Goal: Task Accomplishment & Management: Manage account settings

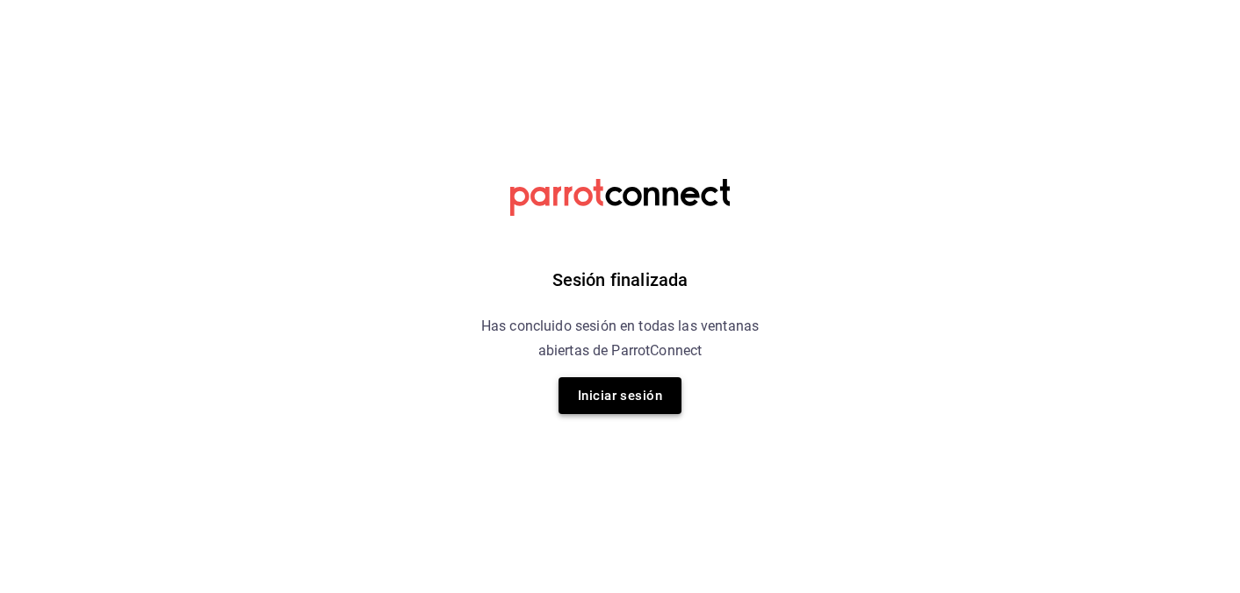
click at [636, 398] on button "Iniciar sesión" at bounding box center [619, 396] width 123 height 37
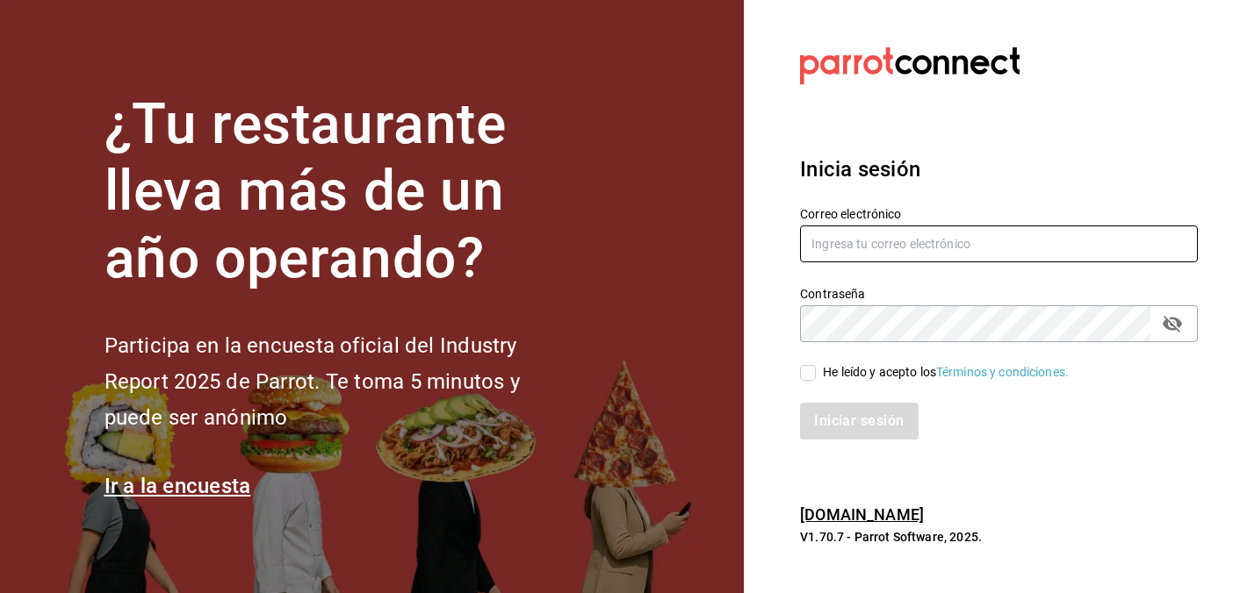
type input "[EMAIL_ADDRESS][DOMAIN_NAME]"
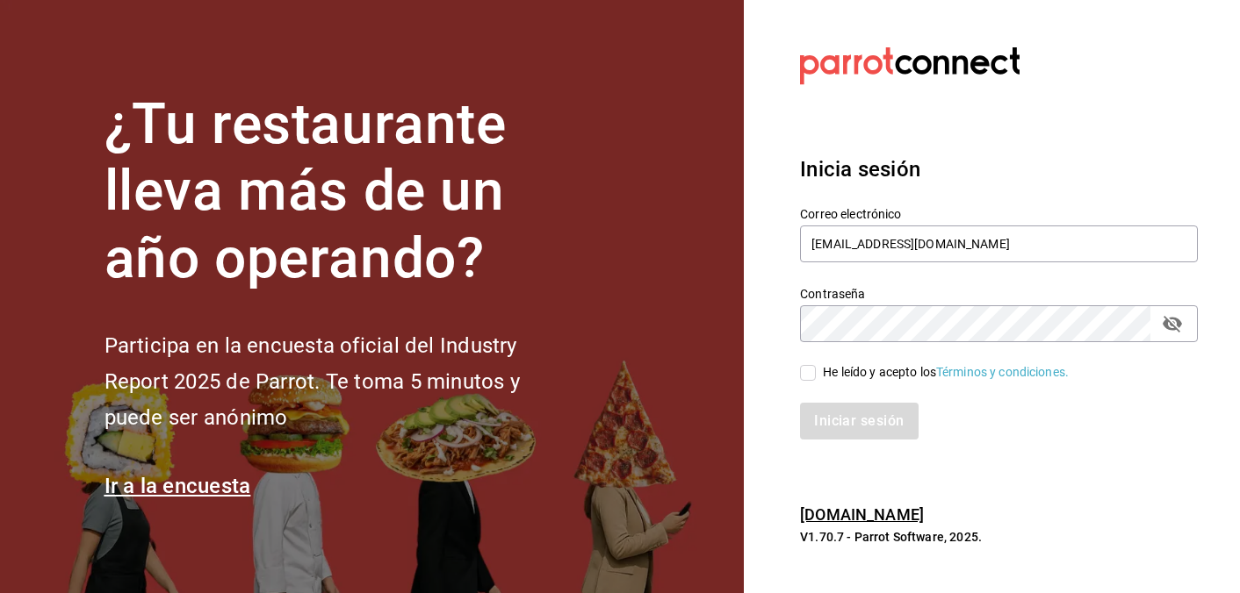
click at [809, 378] on input "He leído y acepto los Términos y condiciones." at bounding box center [808, 373] width 16 height 16
checkbox input "true"
click at [867, 428] on button "Iniciar sesión" at bounding box center [859, 421] width 119 height 37
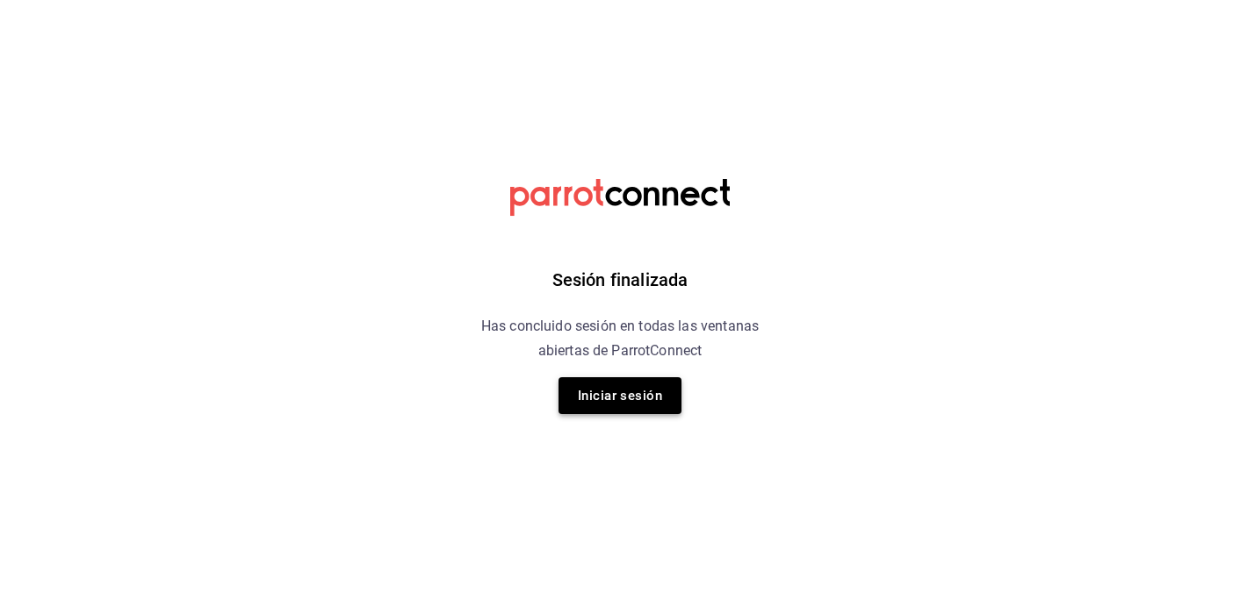
click at [639, 382] on button "Iniciar sesión" at bounding box center [619, 396] width 123 height 37
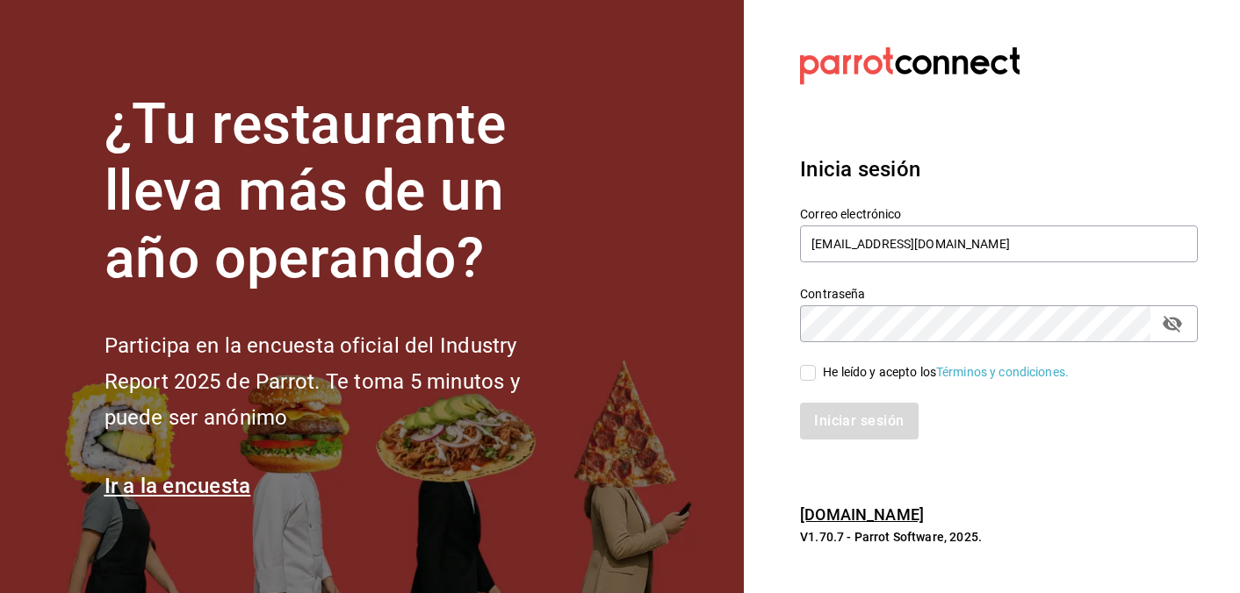
click at [787, 363] on div "He leído y acepto los Términos y condiciones." at bounding box center [988, 362] width 419 height 40
click at [815, 370] on input "He leído y acepto los Términos y condiciones." at bounding box center [808, 373] width 16 height 16
checkbox input "true"
click at [877, 431] on button "Iniciar sesión" at bounding box center [859, 421] width 119 height 37
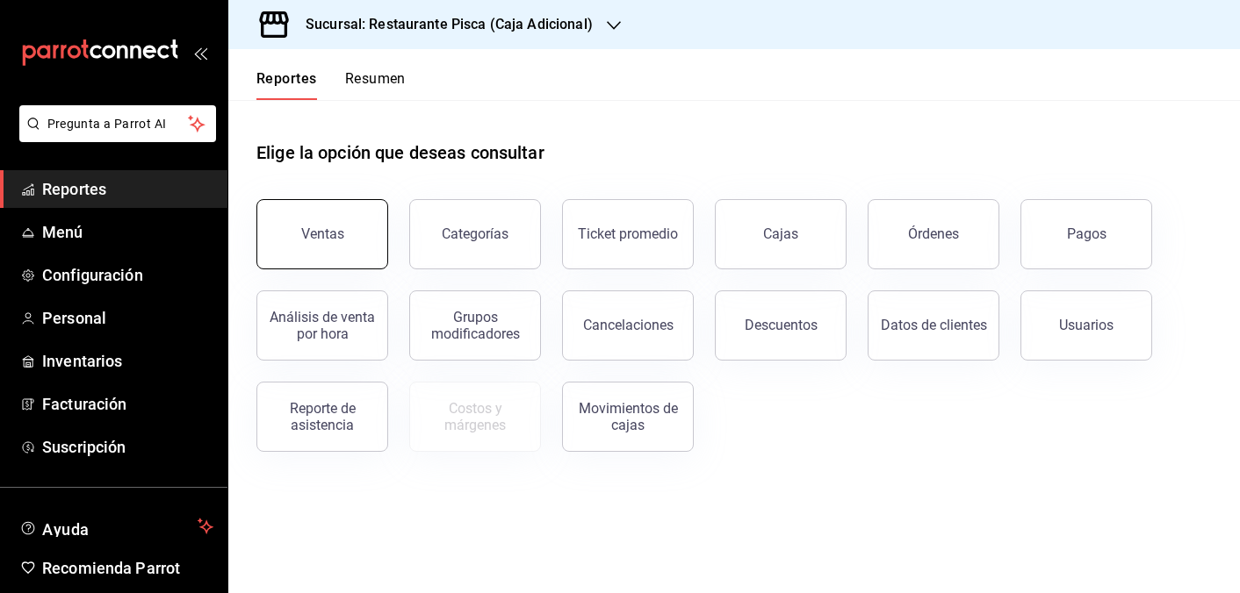
click at [359, 248] on button "Ventas" at bounding box center [322, 234] width 132 height 70
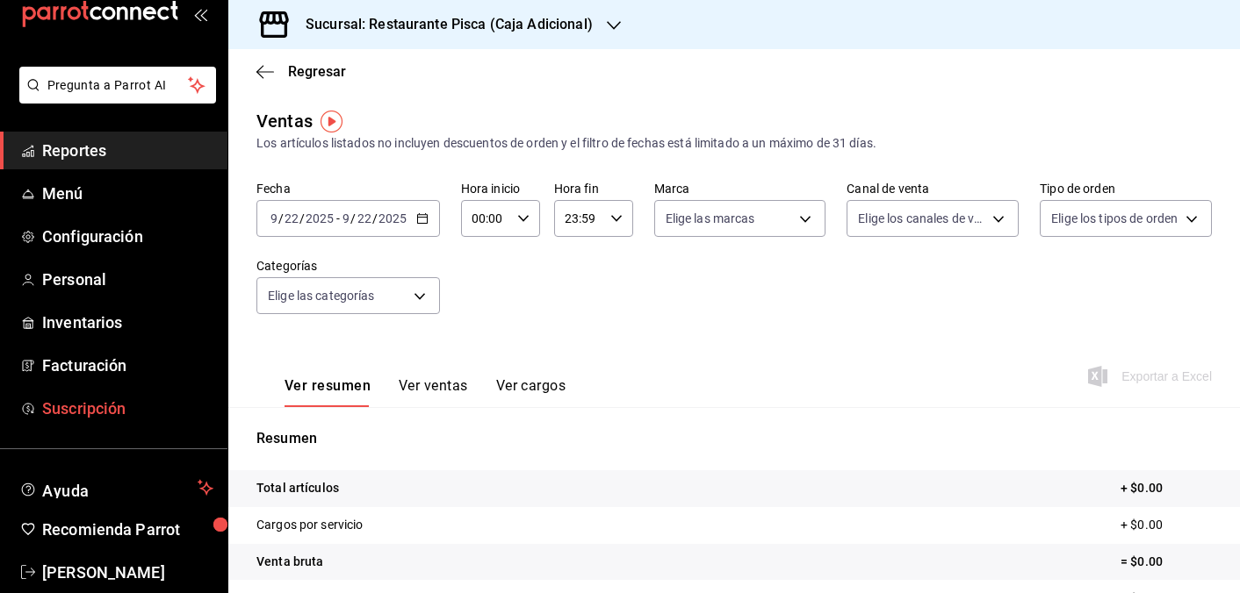
scroll to position [43, 0]
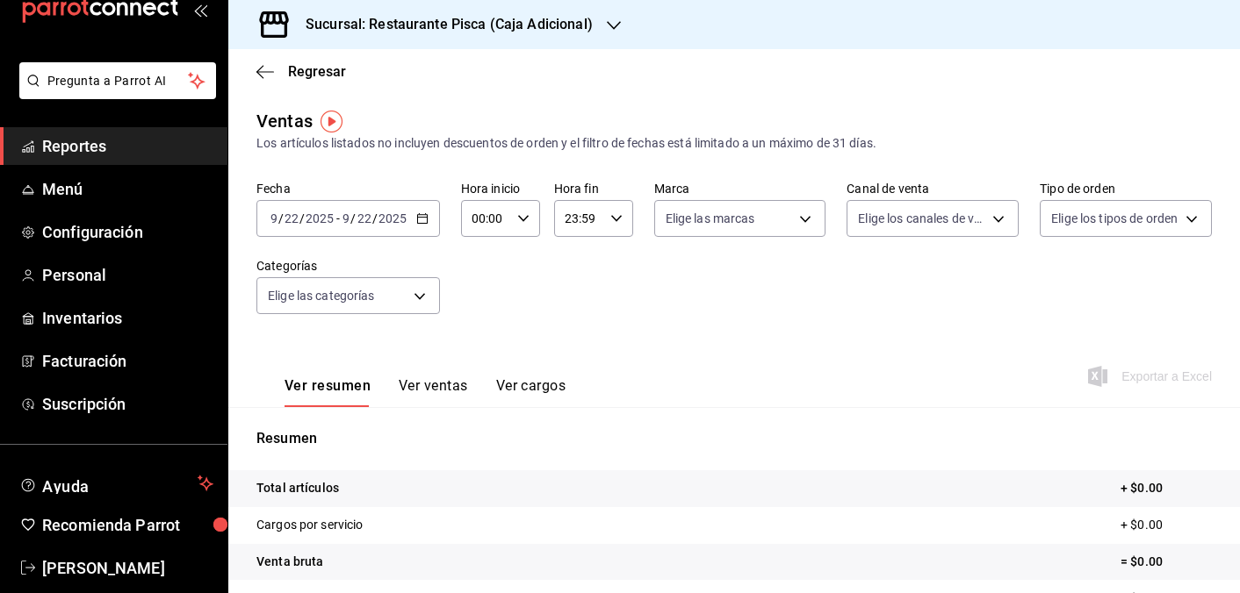
click at [619, 15] on div "Sucursal: Restaurante Pisca (Caja Adicional)" at bounding box center [434, 24] width 385 height 49
click at [263, 116] on span "Pisca" at bounding box center [257, 115] width 31 height 18
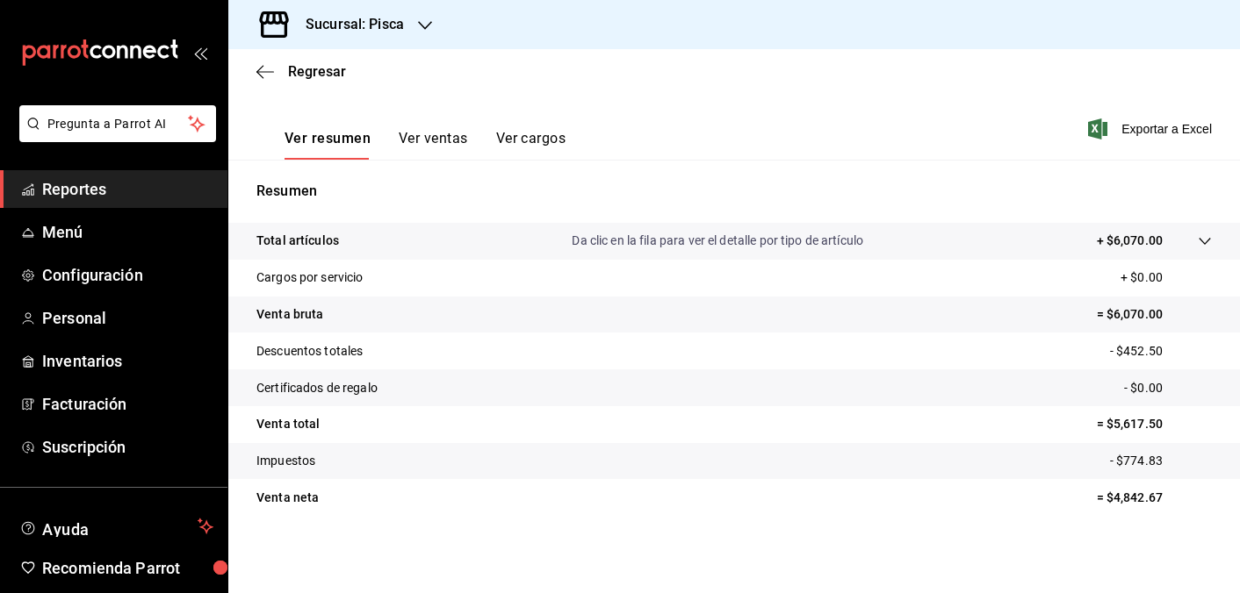
scroll to position [247, 0]
click at [98, 279] on span "Configuración" at bounding box center [127, 275] width 171 height 24
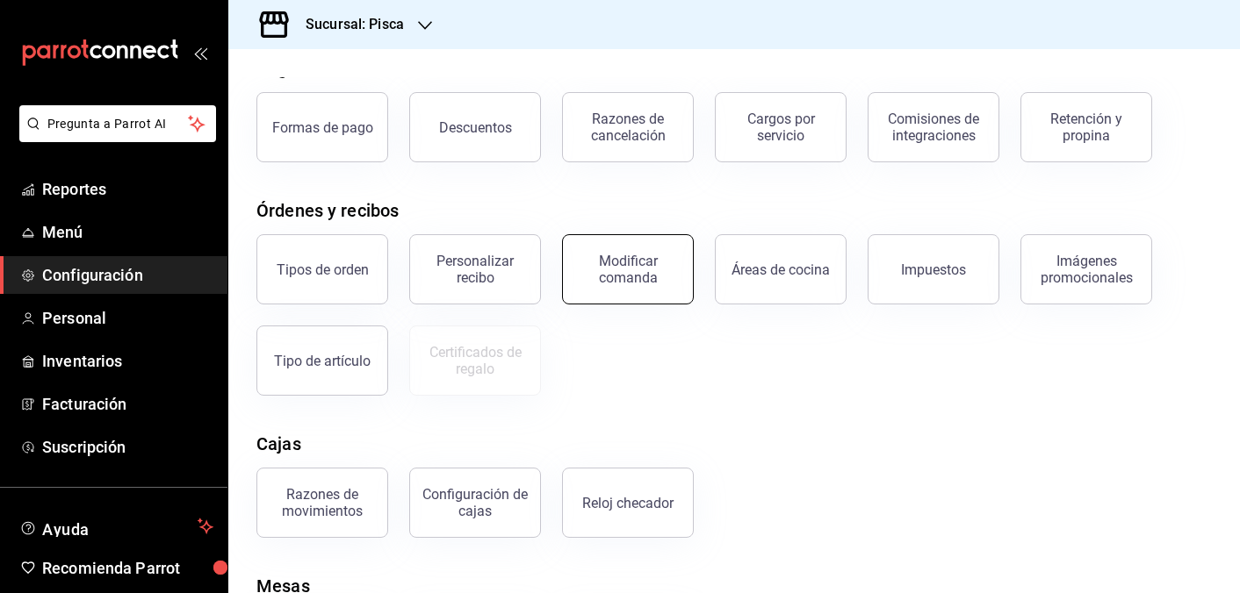
scroll to position [104, 0]
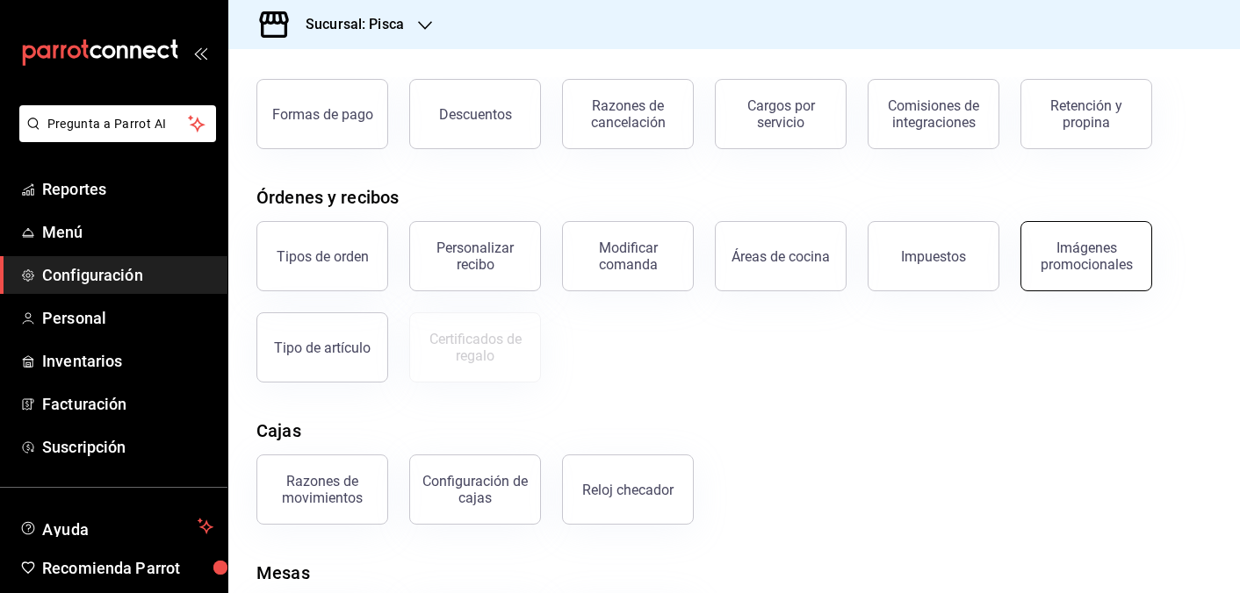
click at [1090, 276] on button "Imágenes promocionales" at bounding box center [1086, 256] width 132 height 70
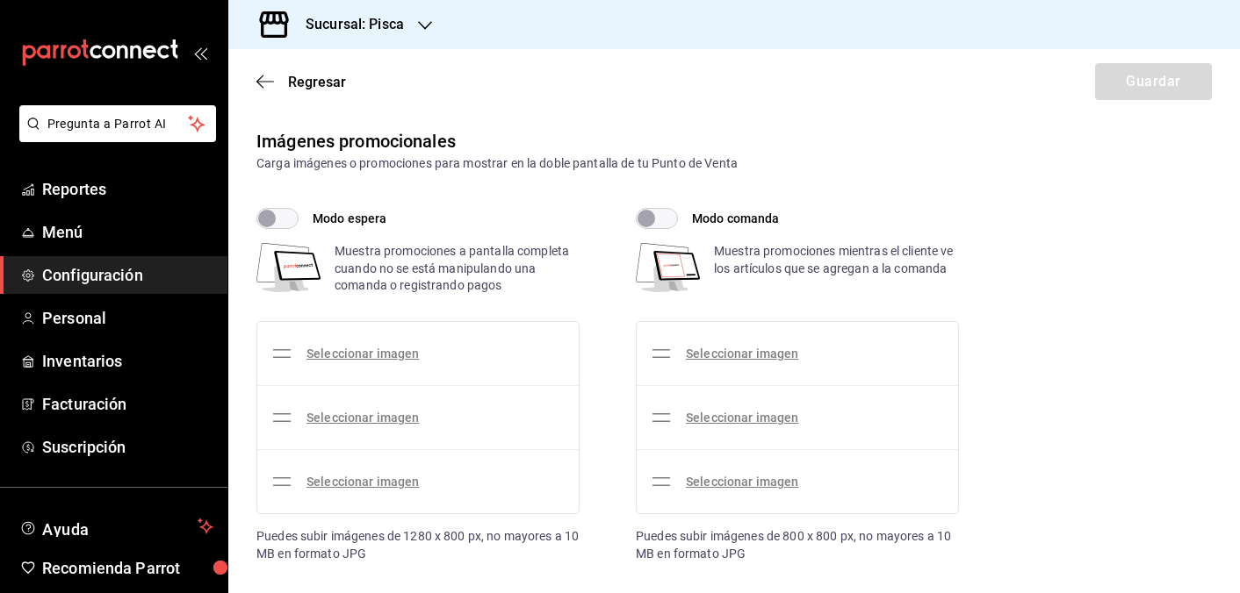
checkbox input "true"
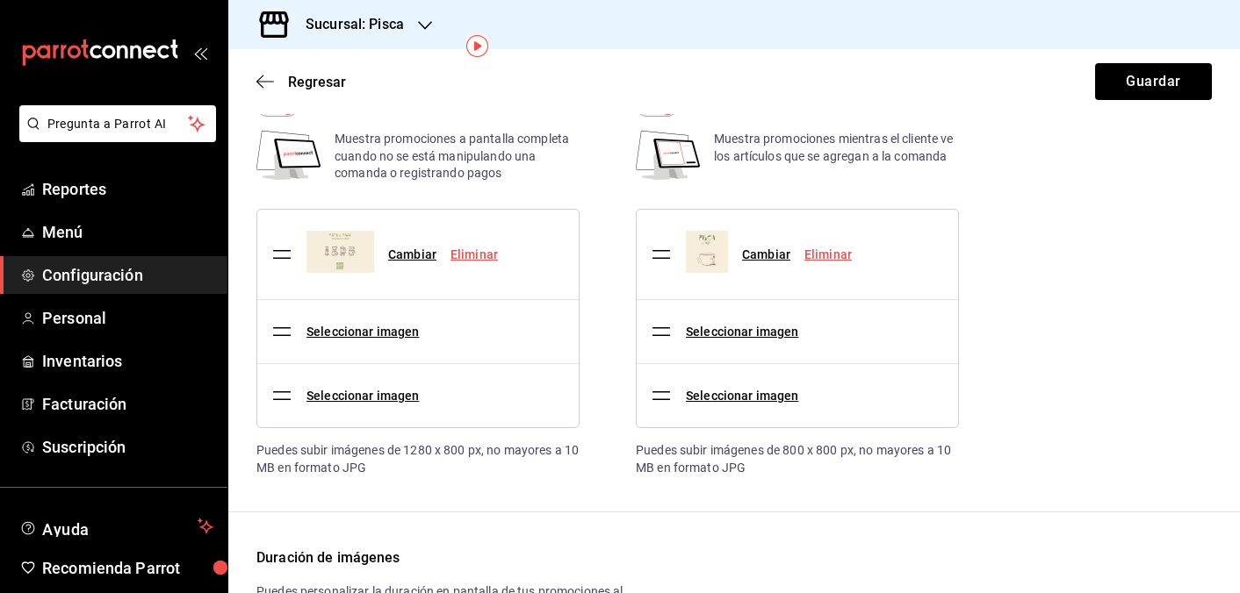
scroll to position [114, 0]
click at [413, 255] on link "Cambiar" at bounding box center [412, 253] width 48 height 14
click at [0, 0] on input "Cambiar" at bounding box center [0, 0] width 0 height 0
